Goal: Task Accomplishment & Management: Manage account settings

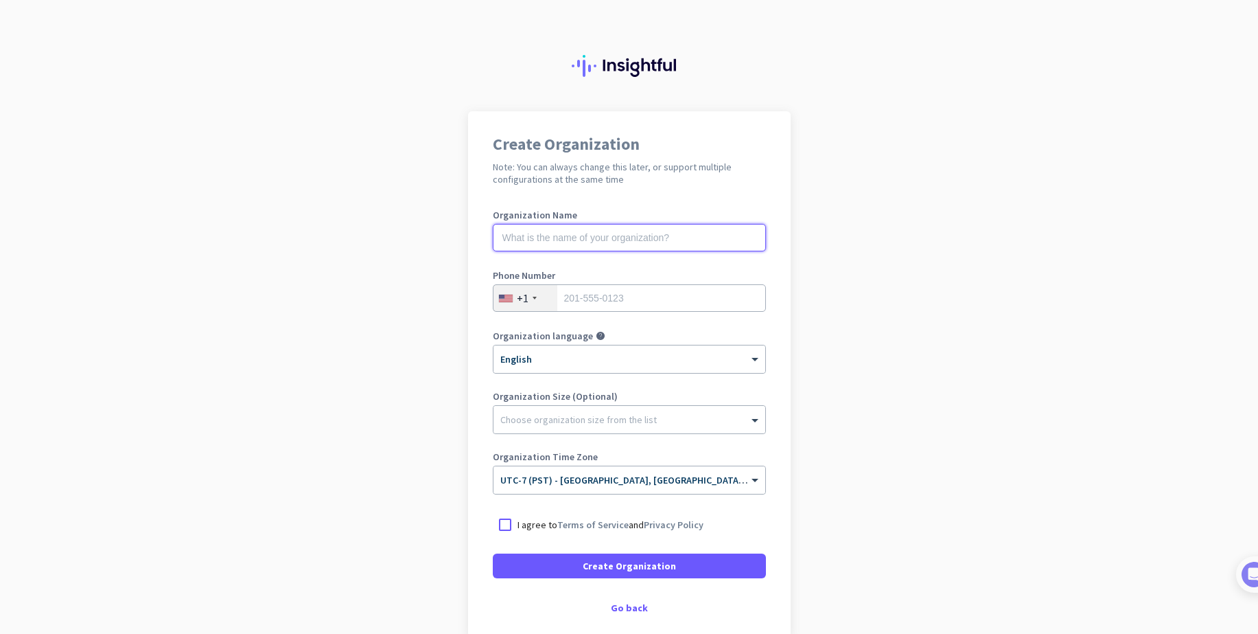
click at [629, 236] on input "text" at bounding box center [629, 237] width 273 height 27
type input "Mercor"
click at [626, 299] on input "tel" at bounding box center [629, 297] width 273 height 27
type input "5182587101"
click at [504, 522] on div at bounding box center [505, 524] width 25 height 25
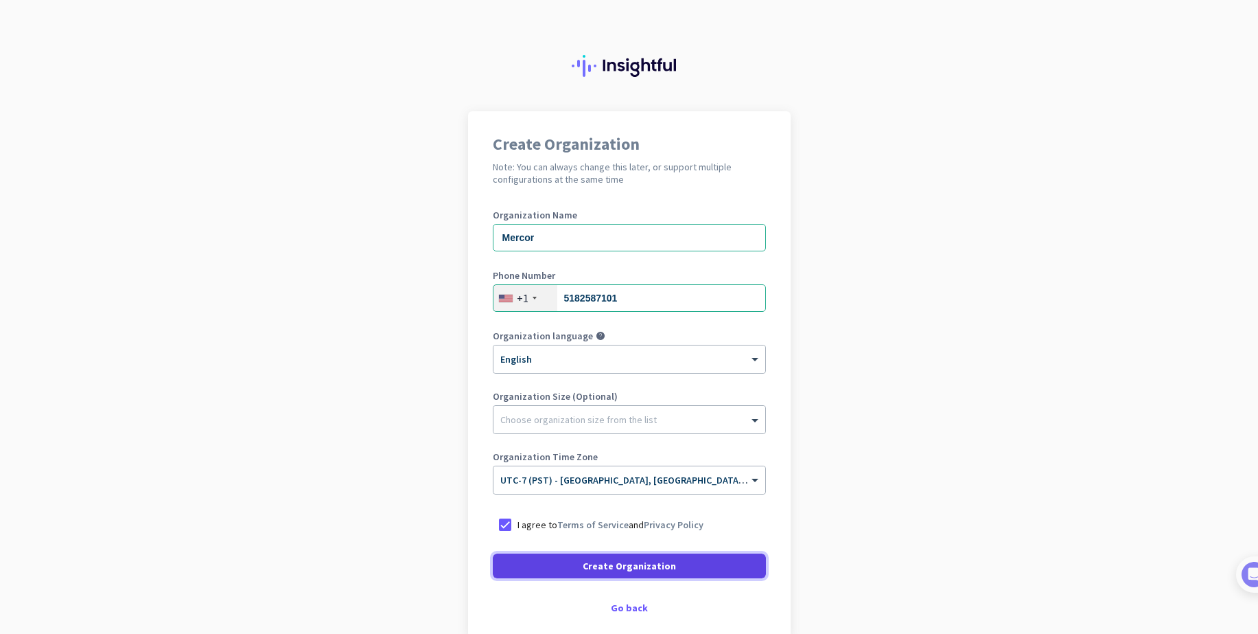
click at [555, 565] on span at bounding box center [629, 565] width 273 height 33
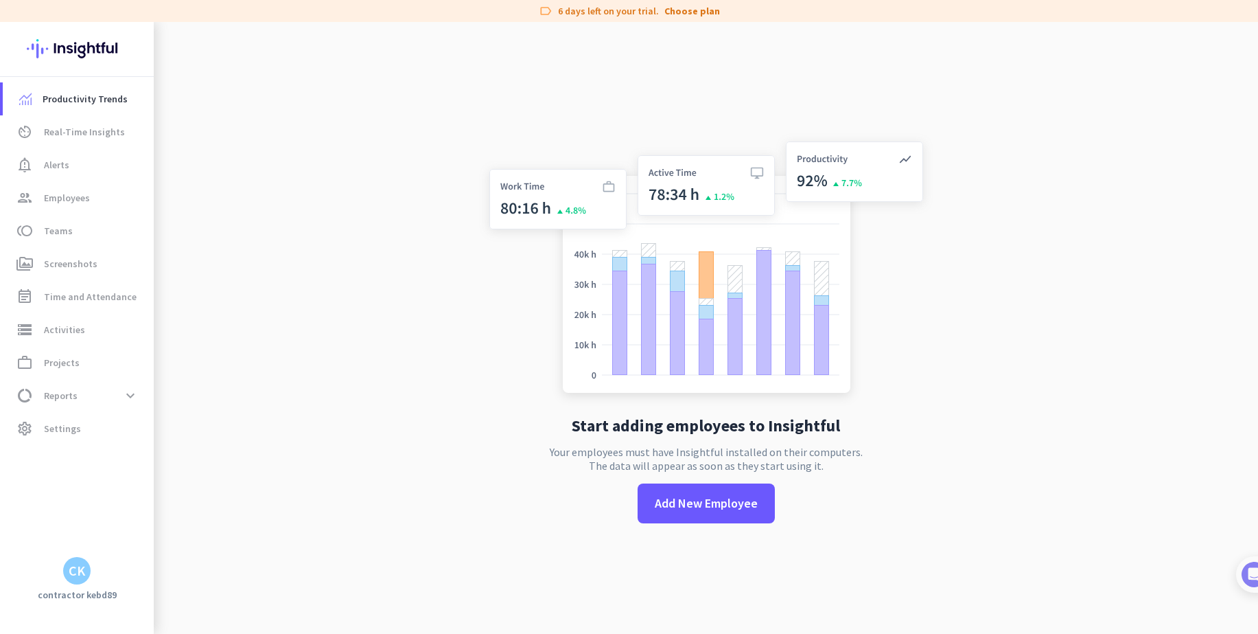
click at [80, 575] on div "CK" at bounding box center [77, 571] width 16 height 14
click at [102, 99] on div at bounding box center [629, 317] width 1258 height 634
click at [96, 132] on span "Real-Time Insights" at bounding box center [84, 132] width 81 height 16
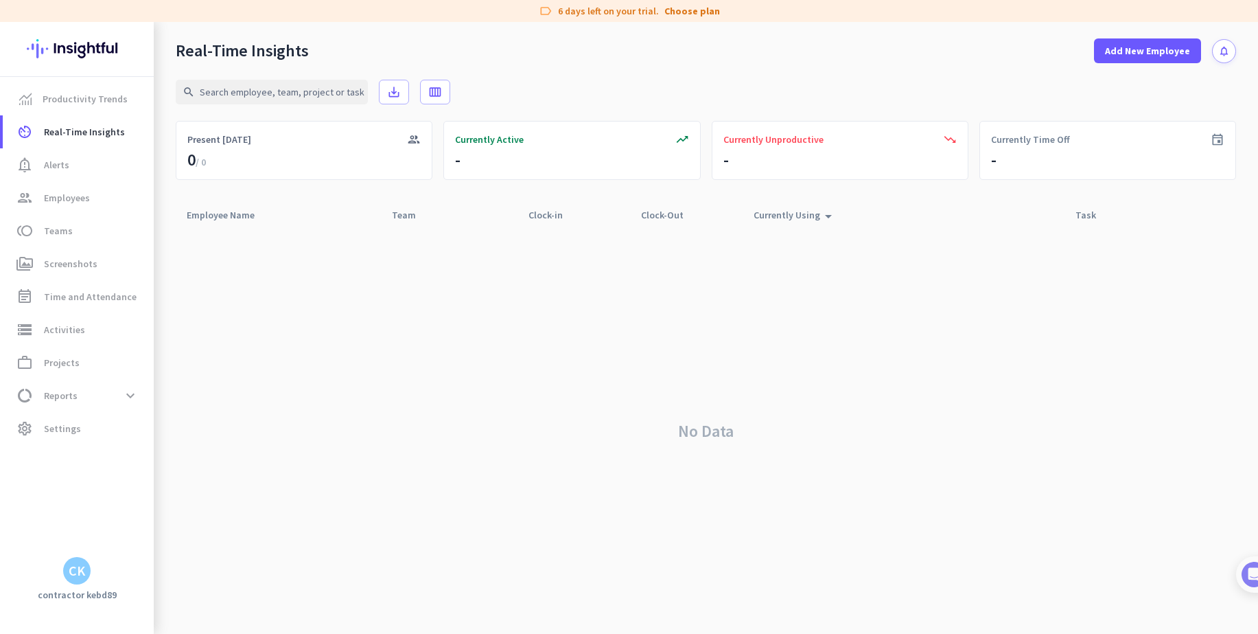
click at [71, 588] on h3 "contractor kebd89" at bounding box center [77, 594] width 154 height 12
click at [78, 596] on h3 "contractor kebd89" at bounding box center [77, 594] width 154 height 12
click at [1243, 585] on img at bounding box center [1239, 573] width 25 height 25
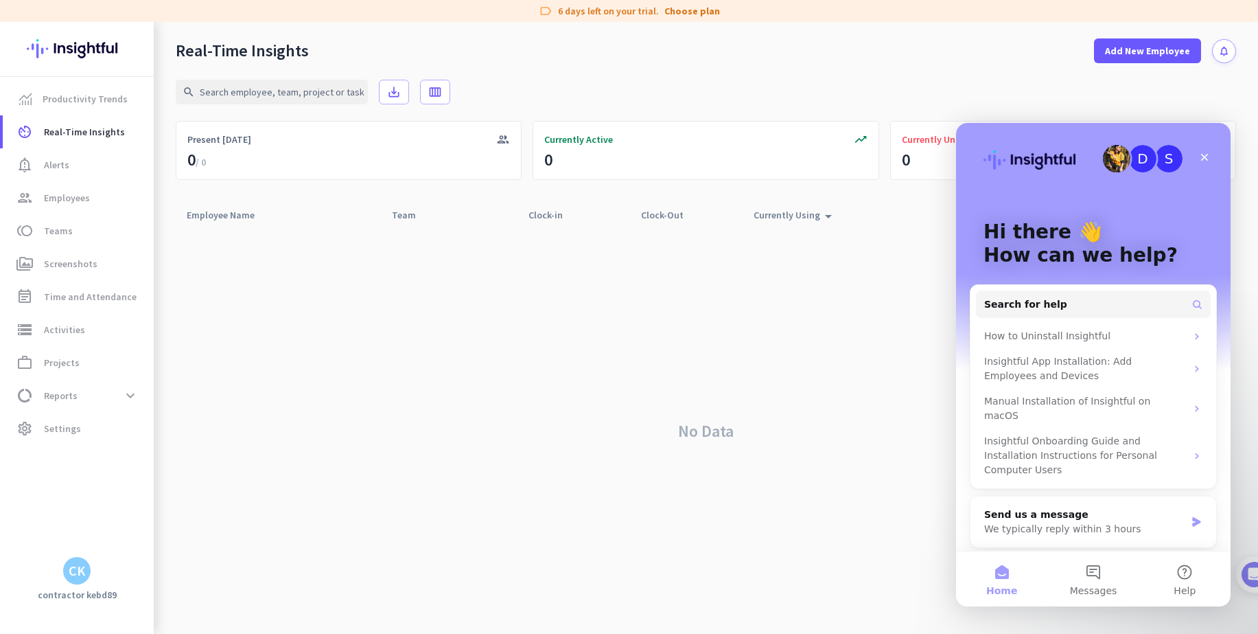
click at [1141, 163] on div "D" at bounding box center [1142, 158] width 27 height 27
click at [1139, 163] on div "D" at bounding box center [1142, 158] width 27 height 27
click at [1198, 150] on div "Close" at bounding box center [1204, 157] width 25 height 25
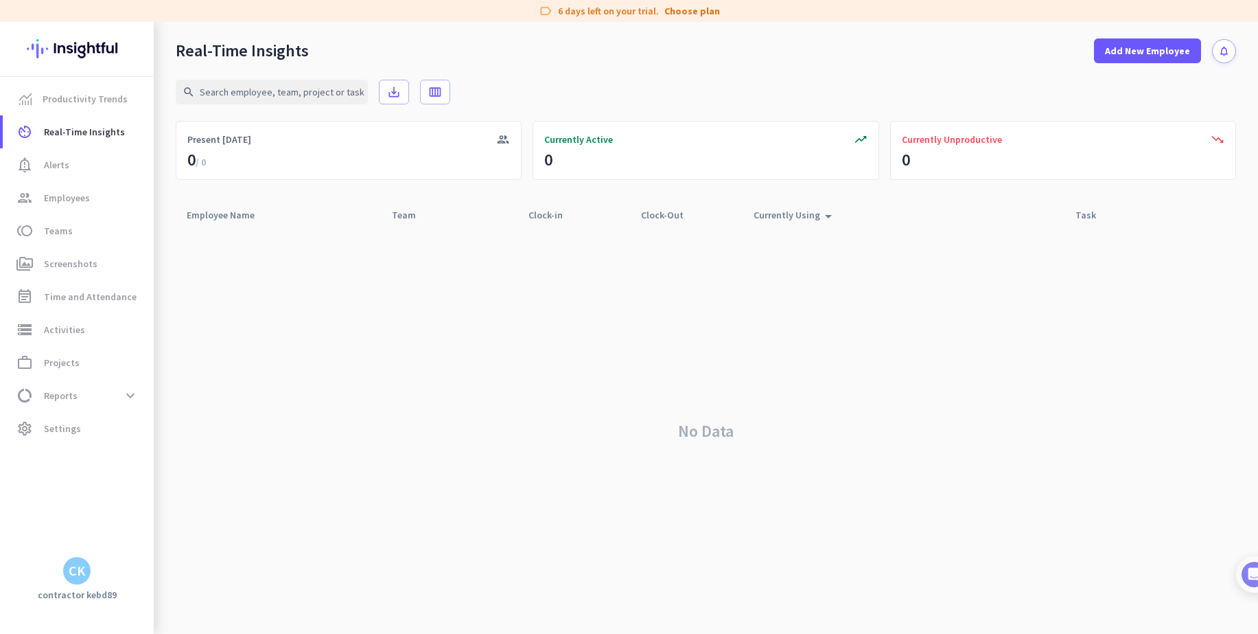
click at [51, 54] on img at bounding box center [77, 49] width 100 height 54
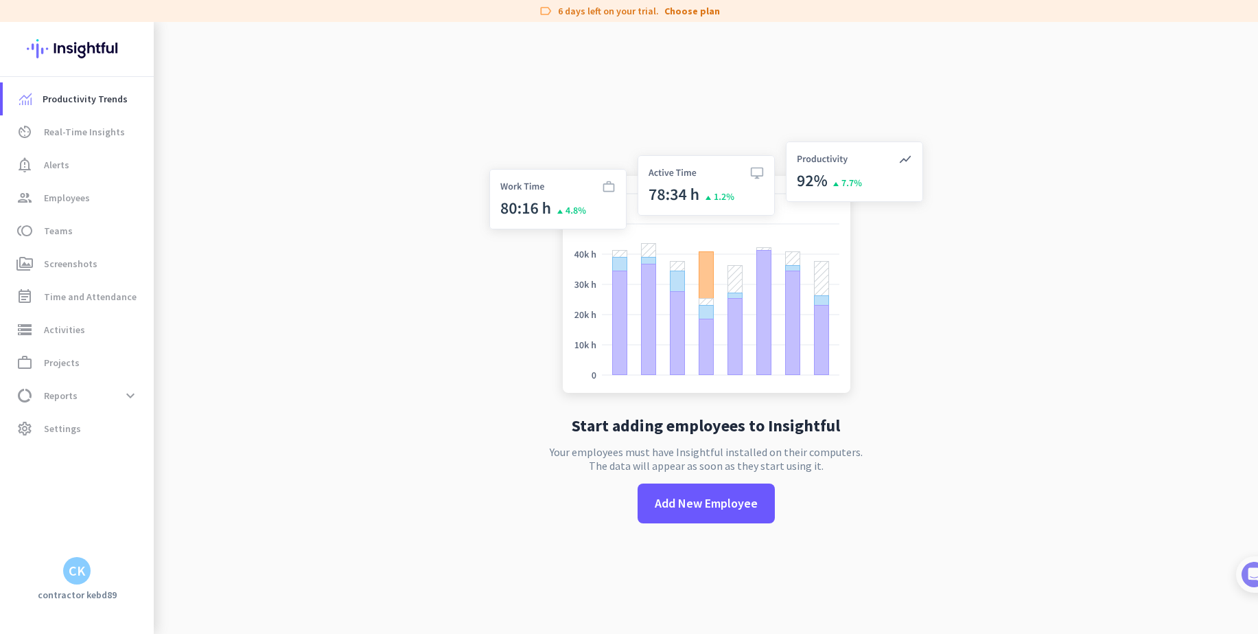
click at [62, 579] on div "CK" at bounding box center [77, 570] width 154 height 27
drag, startPoint x: 67, startPoint y: 590, endPoint x: 75, endPoint y: 600, distance: 12.7
click at [67, 590] on h3 "contractor kebd89" at bounding box center [77, 594] width 154 height 12
click at [84, 572] on div "CK" at bounding box center [77, 571] width 16 height 14
click at [135, 535] on span "Sign out" at bounding box center [149, 544] width 105 height 25
